Goal: Task Accomplishment & Management: Use online tool/utility

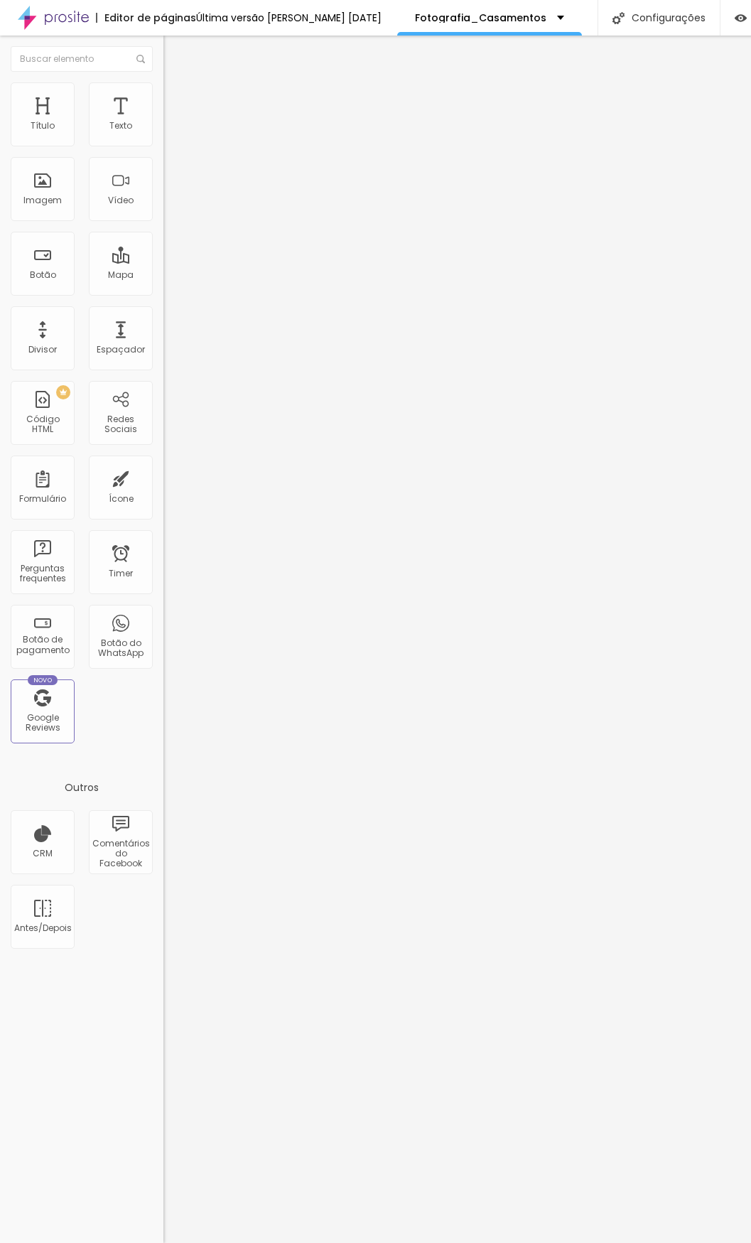
click at [164, 122] on span "Trocar imagem" at bounding box center [202, 116] width 77 height 12
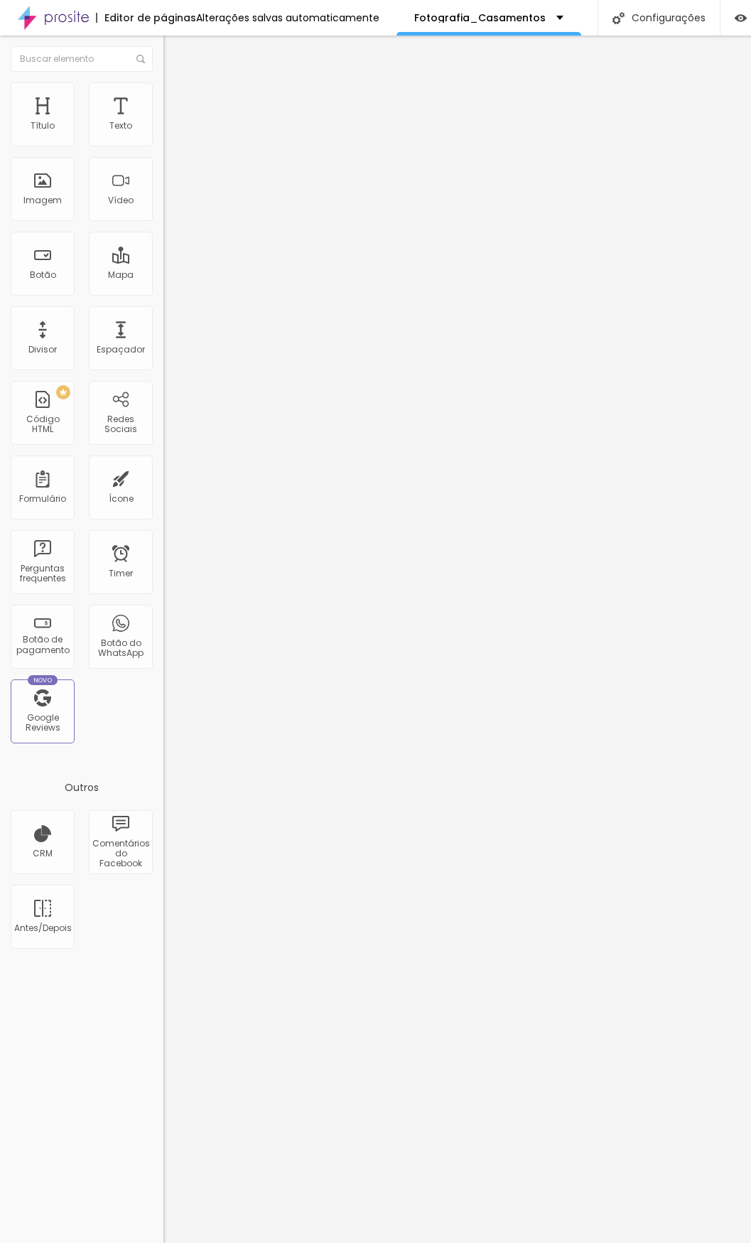
click at [164, 552] on div "Editar Imagem Conteúdo Estilo Avançado Trocar imagem Descrição da imagem (Alt) …" at bounding box center [246, 640] width 164 height 1208
click at [164, 134] on input "10x R$795,00 PIX" at bounding box center [249, 126] width 171 height 14
